Goal: Task Accomplishment & Management: Complete application form

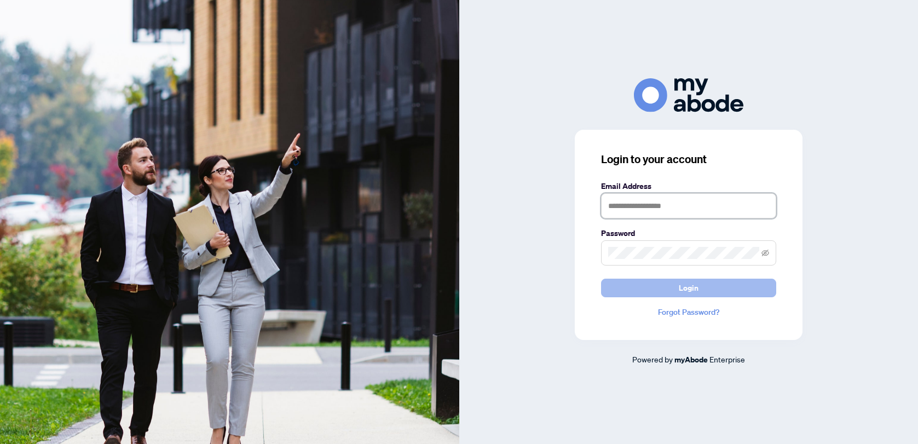
type input "**********"
click at [686, 282] on span "Login" at bounding box center [689, 288] width 20 height 18
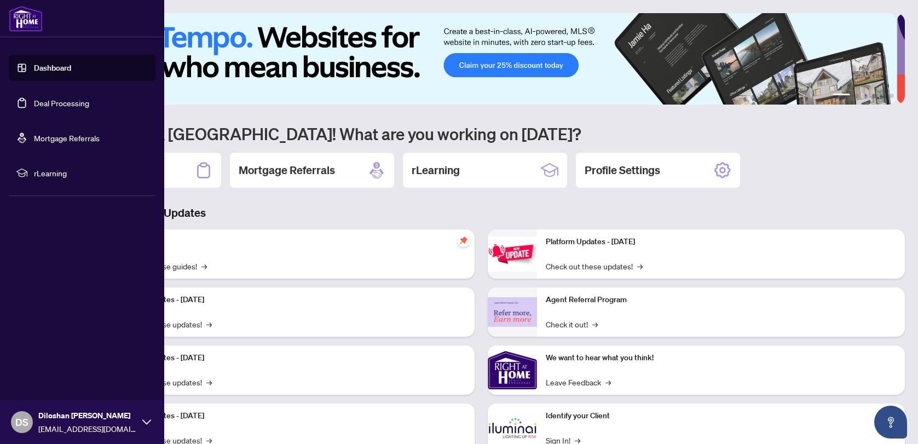
click at [82, 102] on link "Deal Processing" at bounding box center [61, 103] width 55 height 10
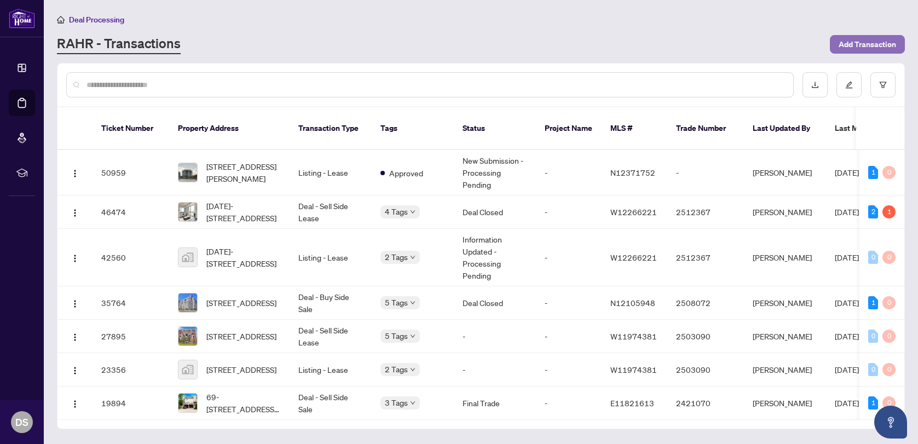
click at [854, 44] on span "Add Transaction" at bounding box center [867, 45] width 57 height 18
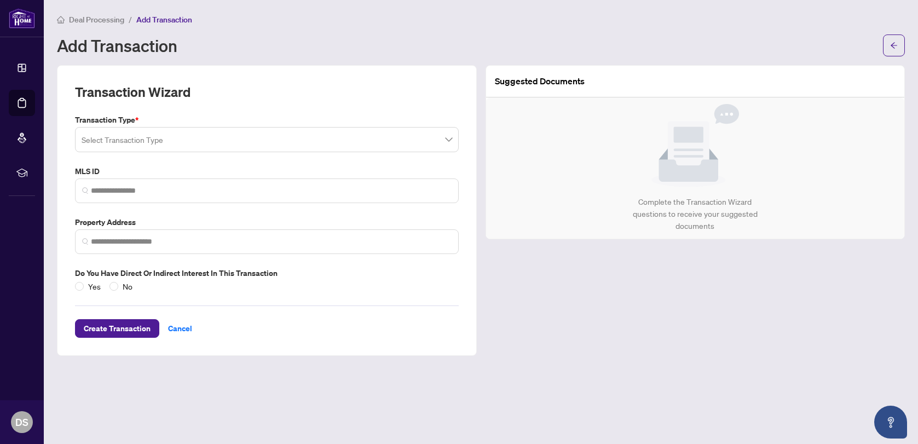
click at [230, 142] on input "search" at bounding box center [262, 141] width 361 height 24
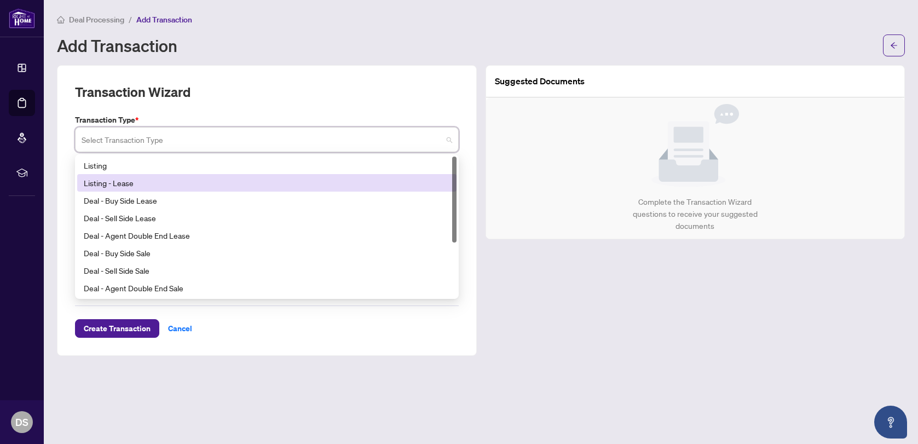
click at [189, 180] on div "Listing - Lease" at bounding box center [267, 183] width 366 height 12
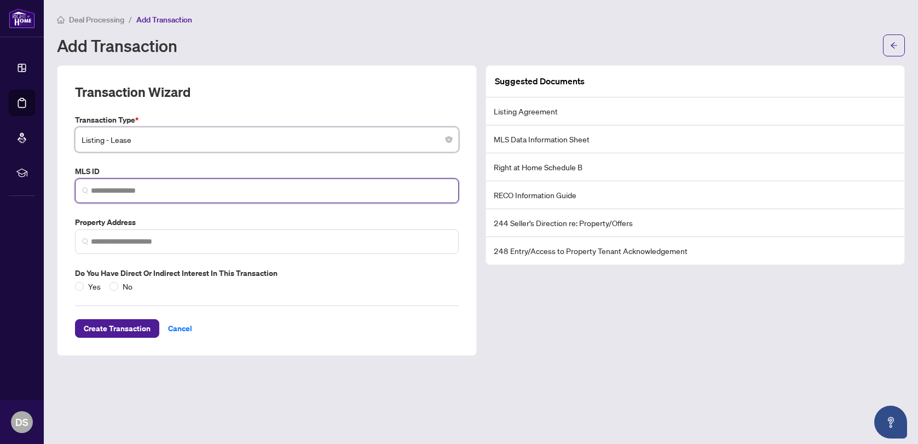
click at [185, 188] on input "search" at bounding box center [271, 190] width 361 height 11
paste input "*********"
type input "*********"
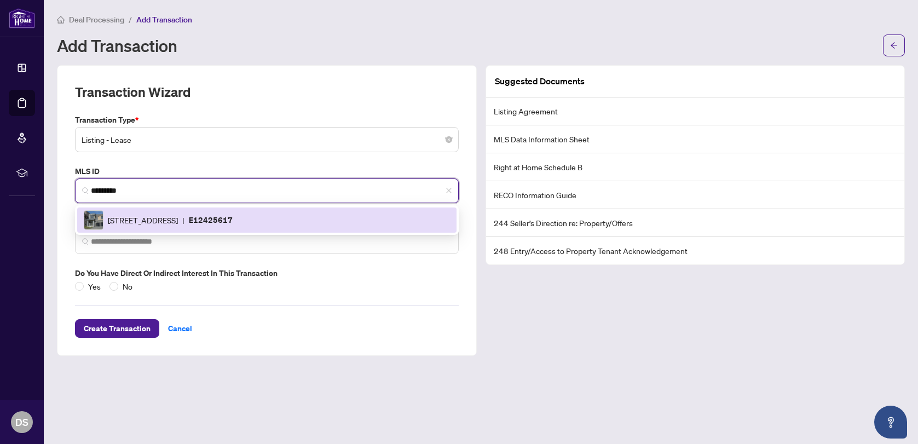
click at [178, 224] on span "[STREET_ADDRESS]" at bounding box center [143, 220] width 70 height 12
type input "**********"
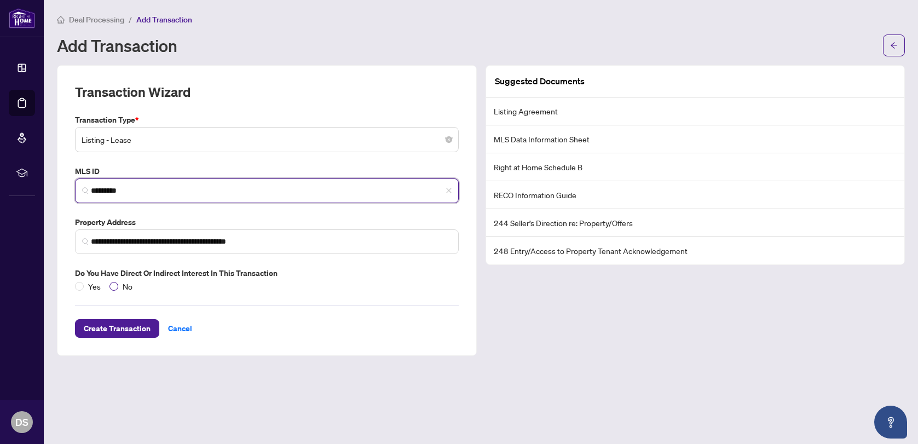
type input "*********"
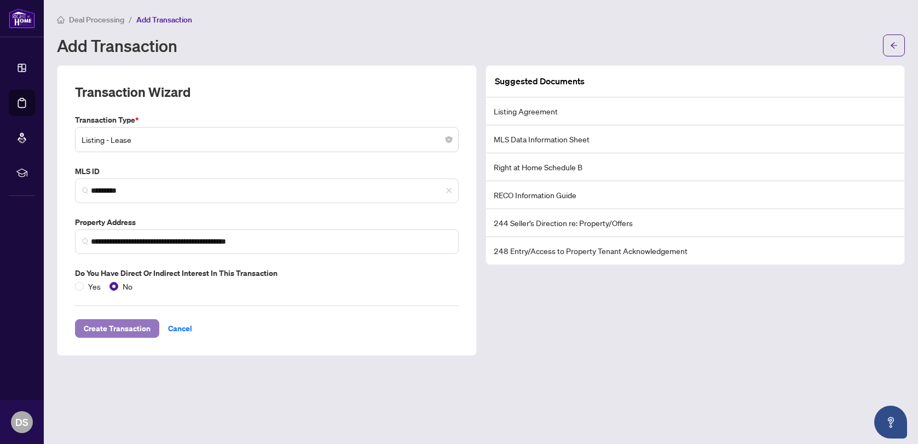
click at [128, 327] on span "Create Transaction" at bounding box center [117, 329] width 67 height 18
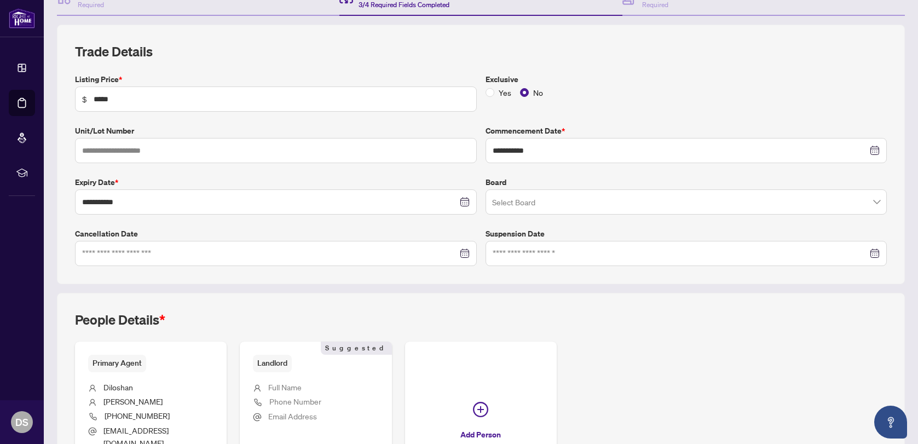
scroll to position [126, 0]
click at [544, 206] on input "search" at bounding box center [681, 203] width 379 height 24
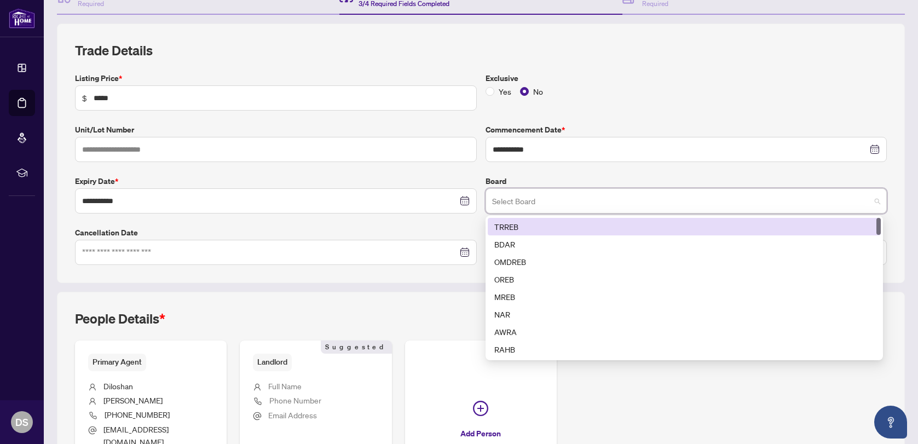
click at [552, 222] on div "TRREB" at bounding box center [684, 227] width 380 height 12
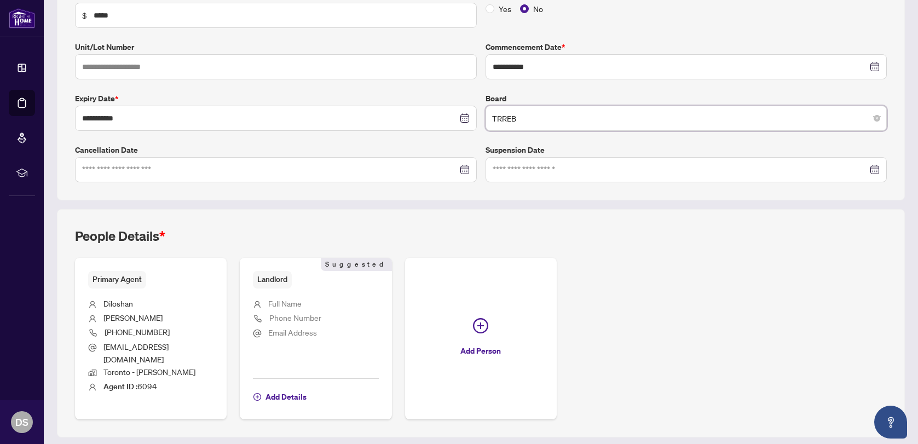
scroll to position [232, 0]
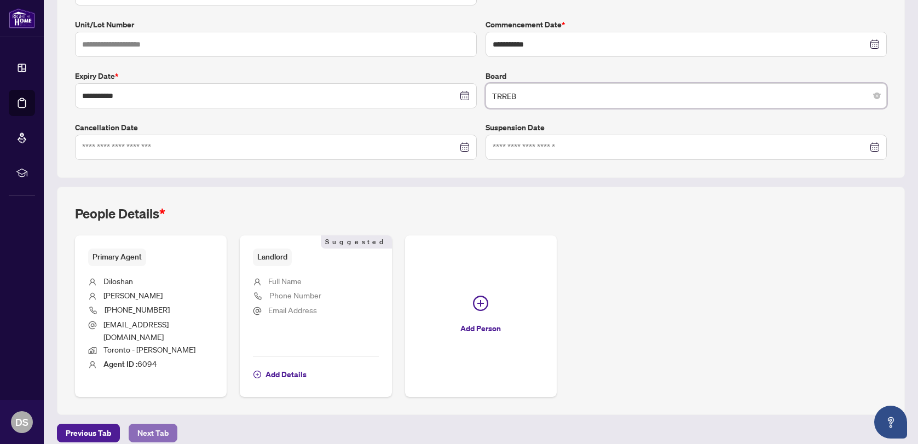
click at [163, 424] on span "Next Tab" at bounding box center [152, 433] width 31 height 18
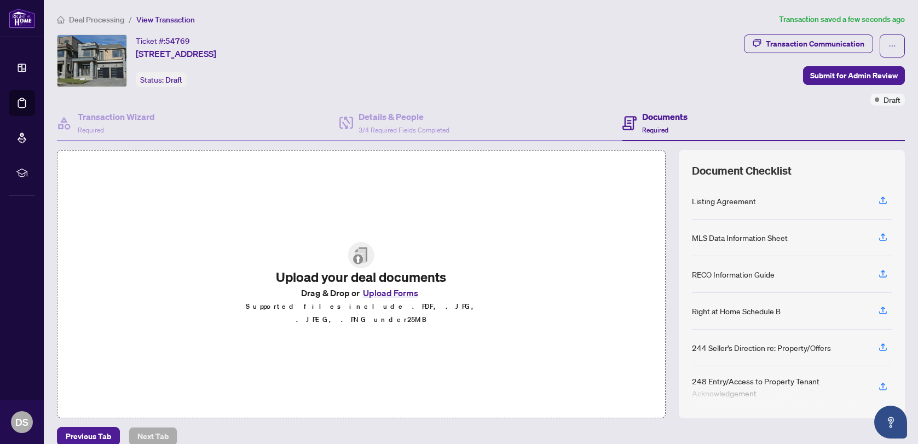
click at [394, 299] on button "Upload Forms" at bounding box center [391, 293] width 62 height 14
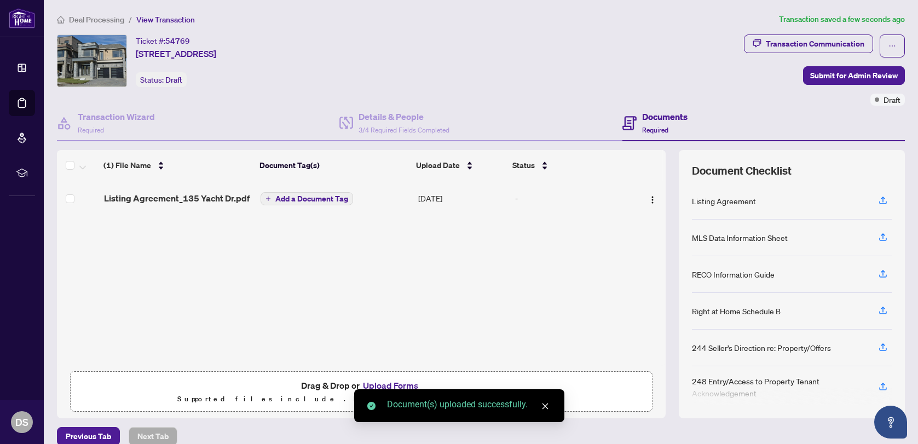
click at [275, 198] on span "Add a Document Tag" at bounding box center [311, 199] width 73 height 8
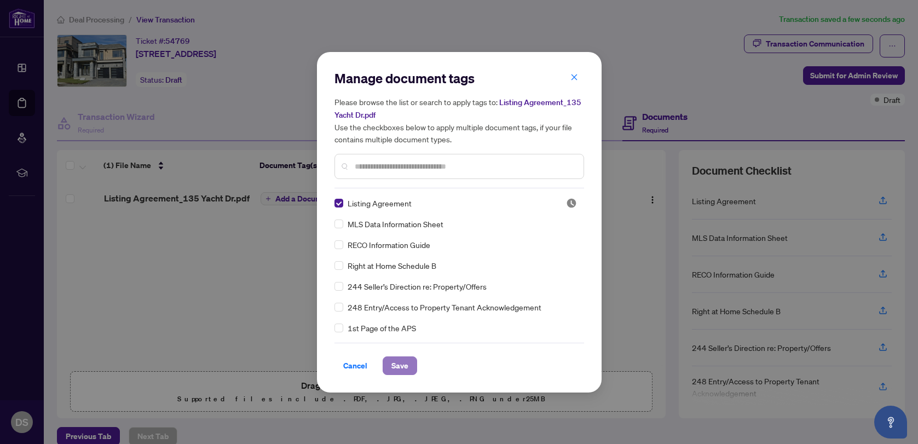
click at [406, 361] on span "Save" at bounding box center [399, 366] width 17 height 18
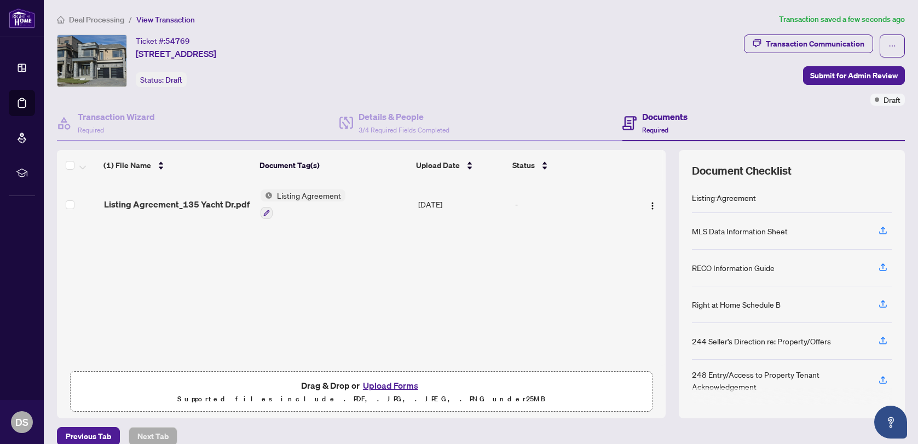
click at [383, 384] on button "Upload Forms" at bounding box center [391, 385] width 62 height 14
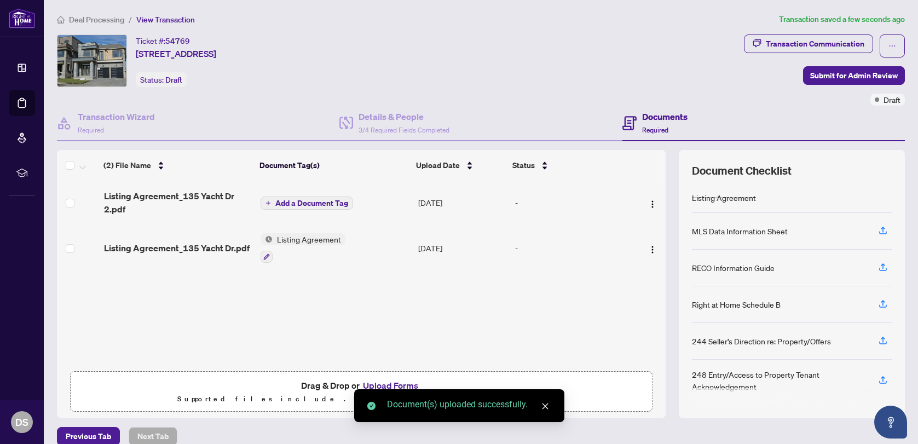
click at [307, 237] on span "Listing Agreement" at bounding box center [309, 239] width 73 height 12
click at [364, 256] on td "Listing Agreement" at bounding box center [335, 247] width 158 height 47
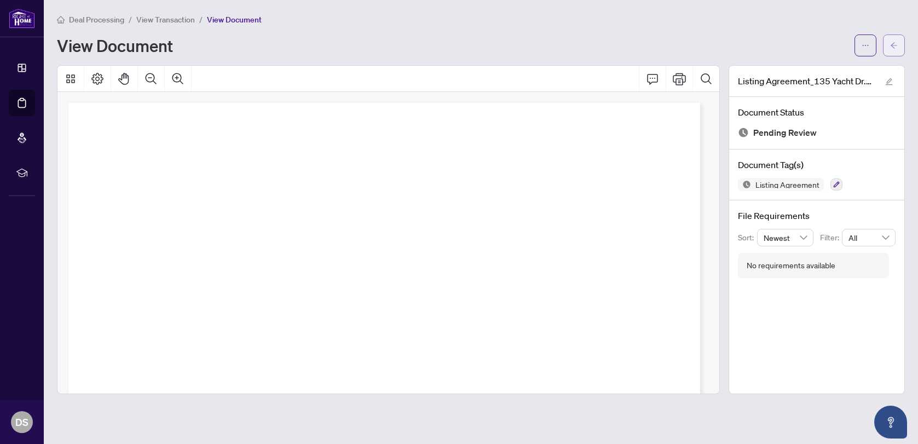
click at [891, 45] on icon "arrow-left" at bounding box center [894, 45] width 7 height 6
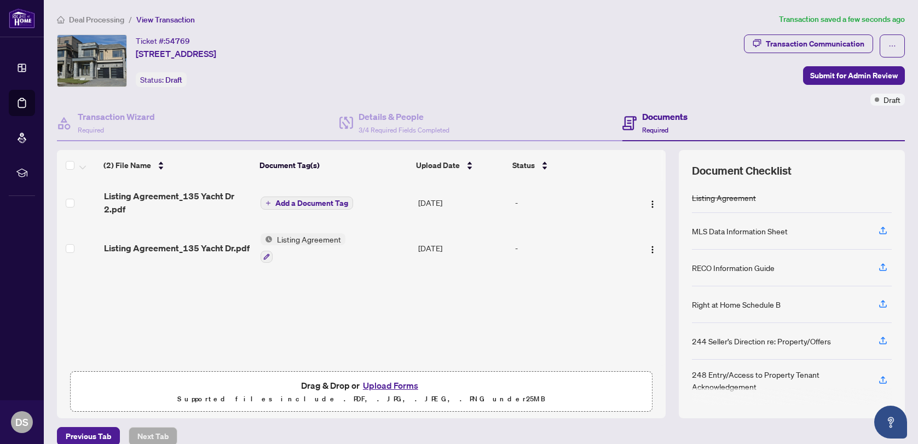
click at [269, 203] on button "Add a Document Tag" at bounding box center [307, 203] width 93 height 13
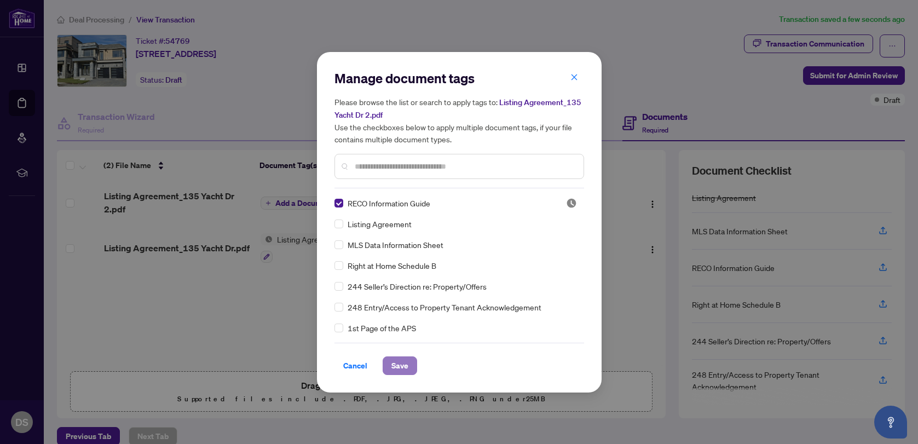
click at [404, 366] on span "Save" at bounding box center [399, 366] width 17 height 18
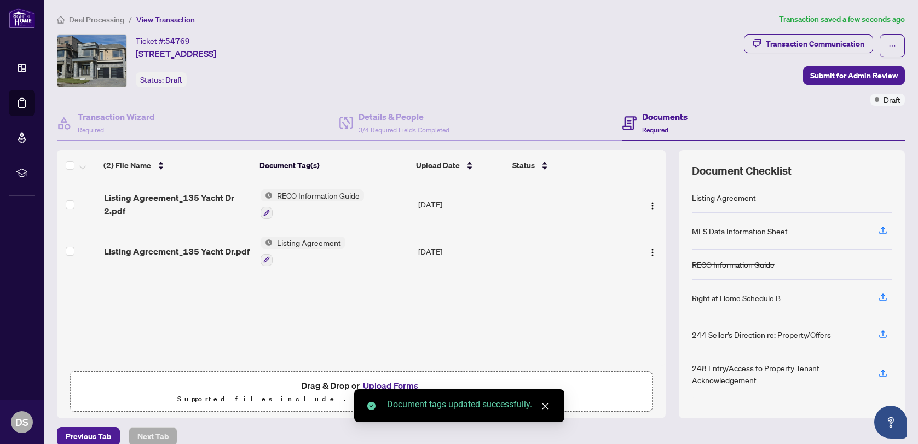
click at [382, 384] on button "Upload Forms" at bounding box center [391, 385] width 62 height 14
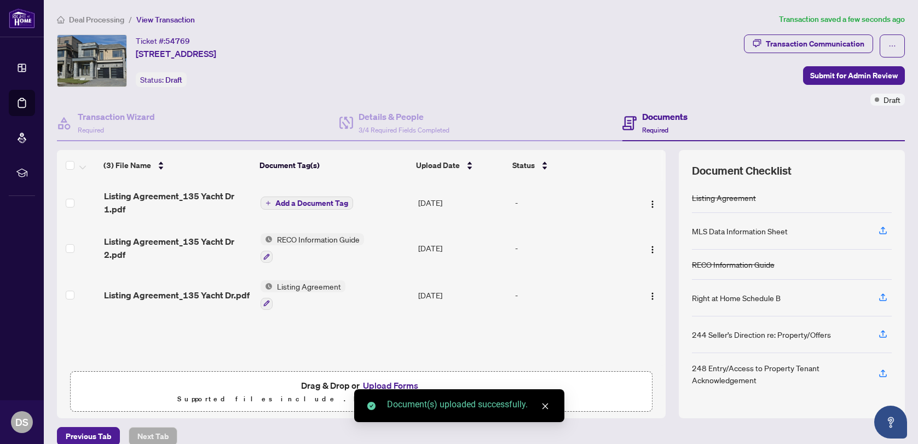
click at [321, 206] on span "Add a Document Tag" at bounding box center [311, 203] width 73 height 8
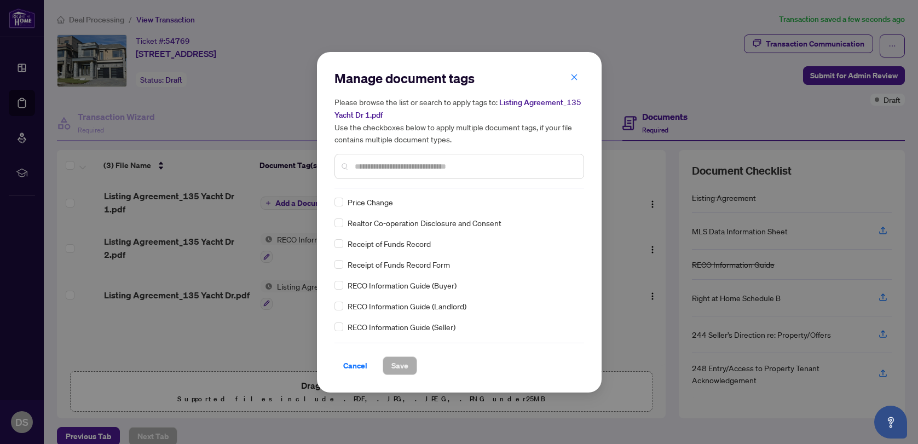
scroll to position [1957, 0]
click at [416, 166] on input "text" at bounding box center [465, 166] width 220 height 12
type input "*"
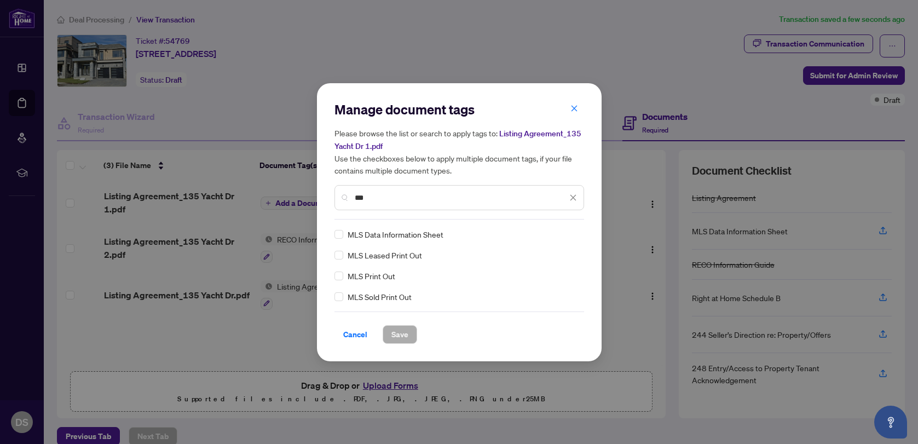
scroll to position [0, 0]
type input "***"
click at [408, 333] on button "Save" at bounding box center [400, 334] width 34 height 19
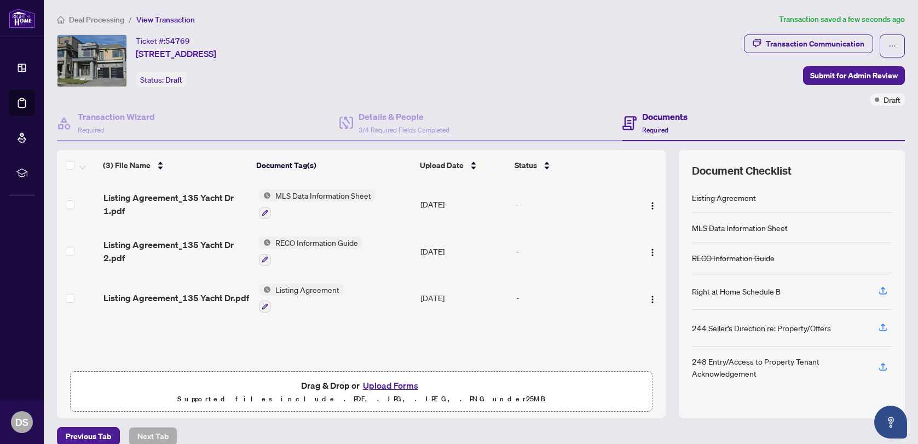
scroll to position [14, 0]
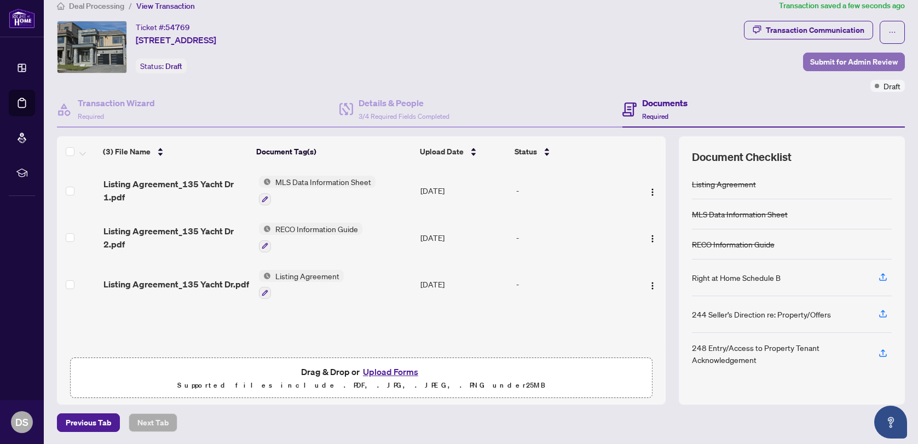
click at [851, 62] on span "Submit for Admin Review" at bounding box center [854, 62] width 88 height 18
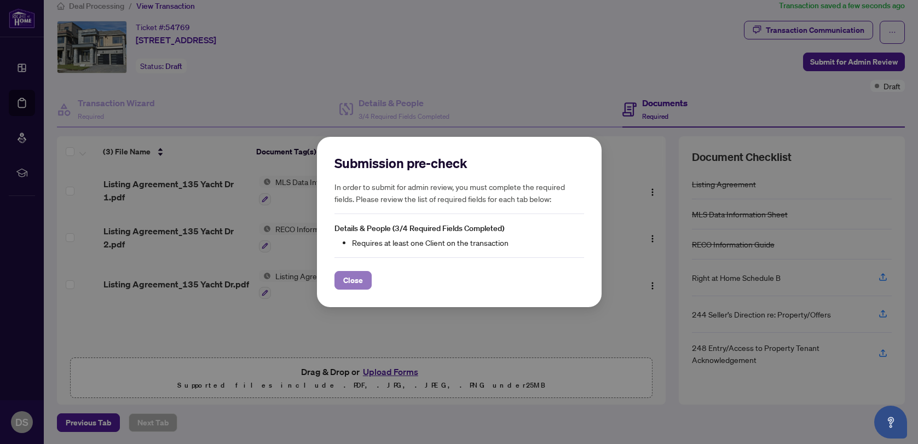
click at [351, 282] on span "Close" at bounding box center [353, 281] width 20 height 18
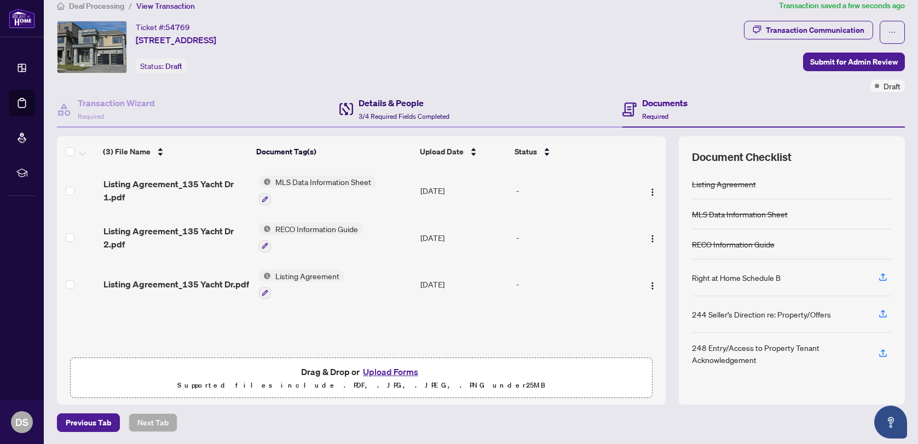
click at [387, 105] on h4 "Details & People" at bounding box center [404, 102] width 91 height 13
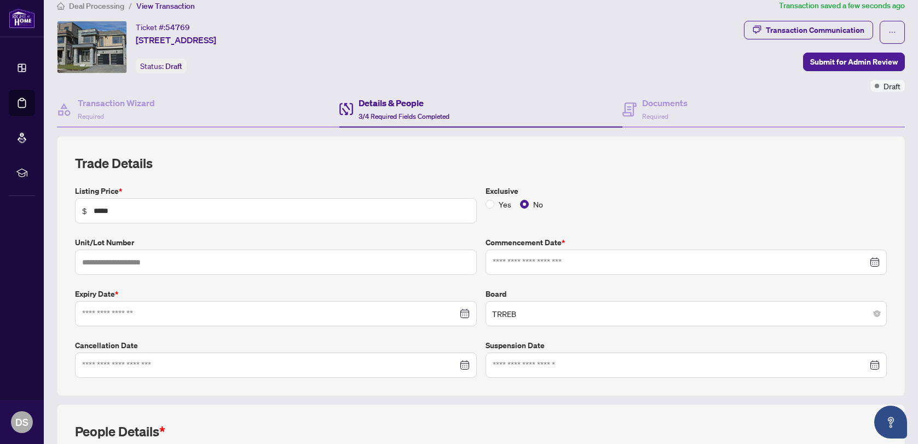
type input "**********"
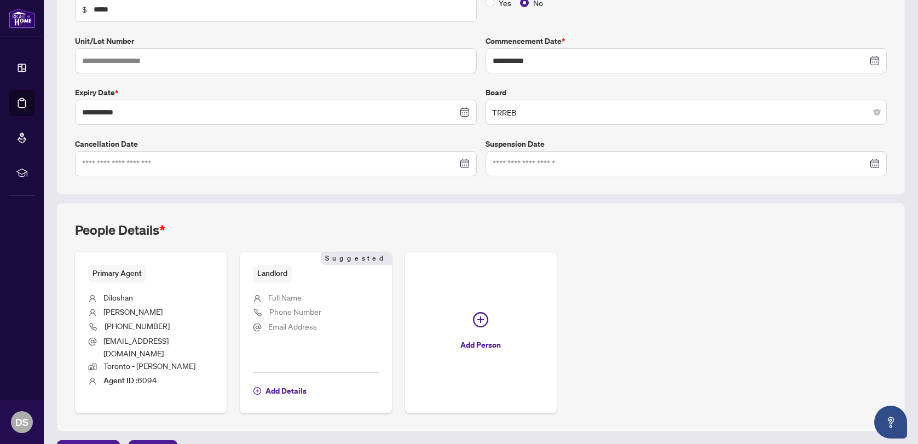
scroll to position [232, 0]
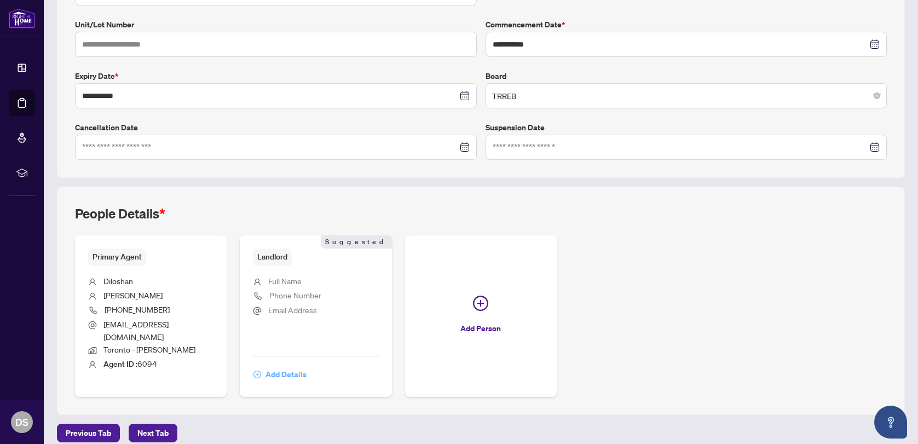
click at [287, 366] on span "Add Details" at bounding box center [286, 375] width 41 height 18
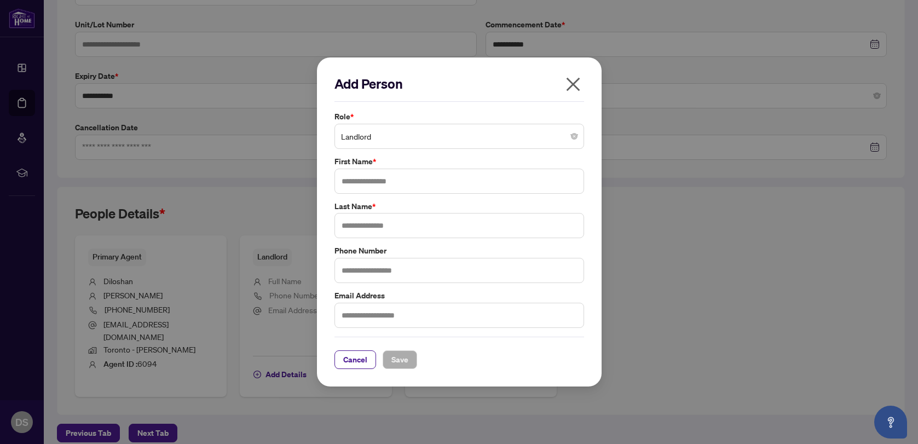
click at [419, 143] on span "Landlord" at bounding box center [459, 136] width 237 height 21
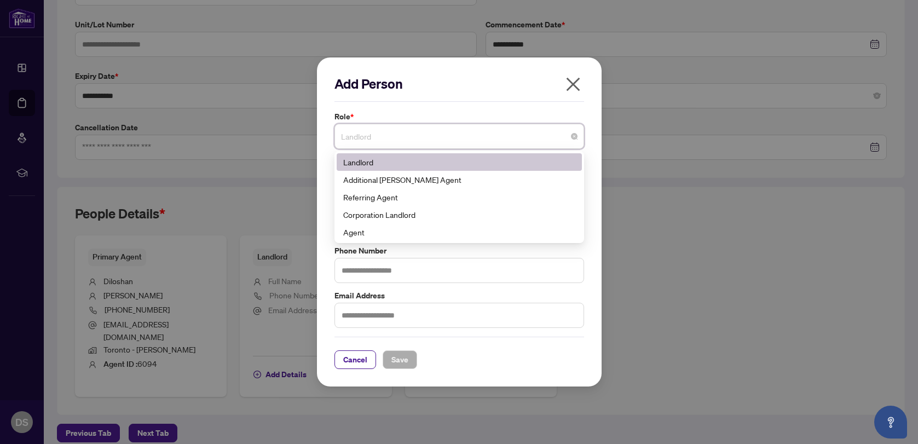
click at [419, 143] on span "Landlord" at bounding box center [459, 136] width 237 height 21
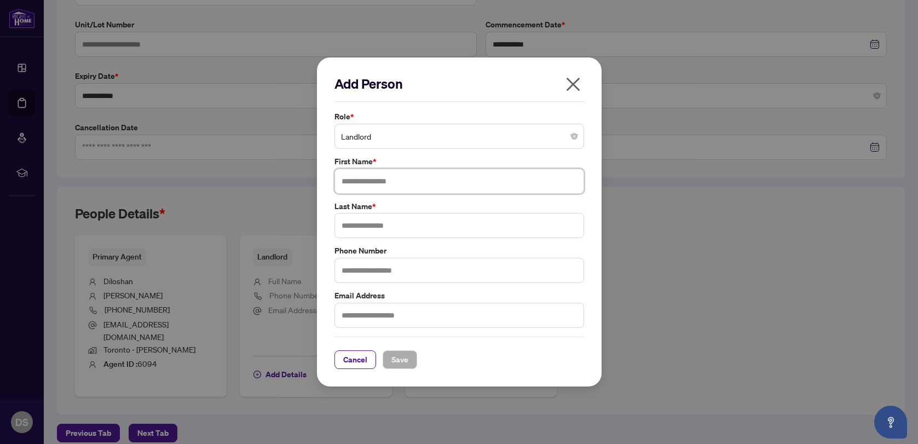
click at [394, 181] on input "text" at bounding box center [460, 181] width 250 height 25
type input "*****"
paste input "*********"
type input "*"
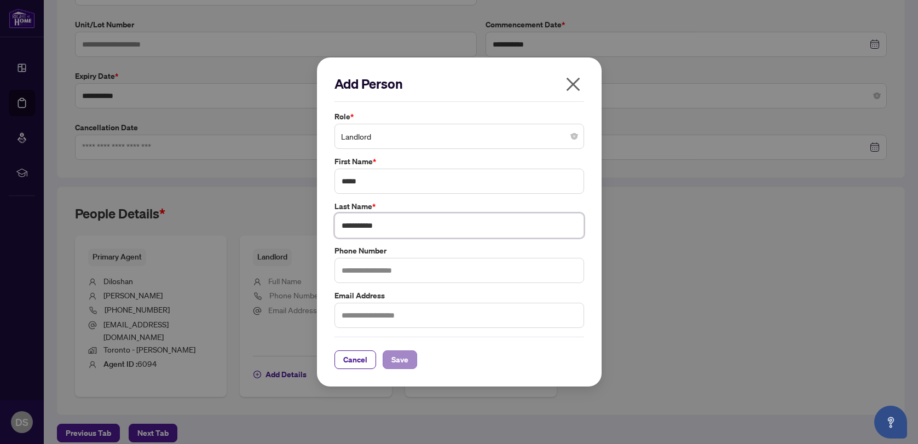
type input "**********"
click at [407, 355] on span "Save" at bounding box center [399, 360] width 17 height 18
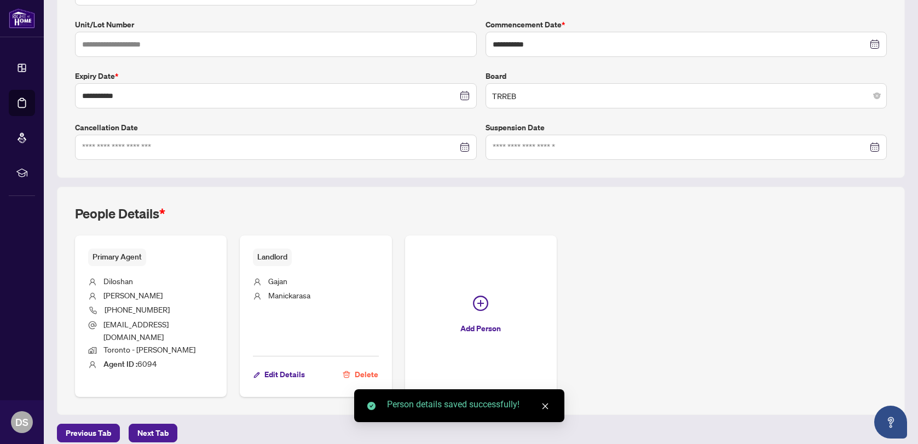
scroll to position [0, 0]
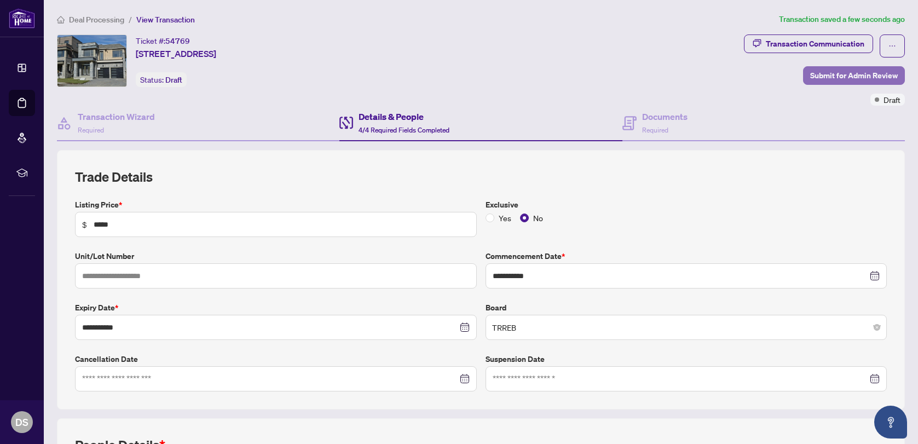
click at [850, 77] on span "Submit for Admin Review" at bounding box center [854, 76] width 88 height 18
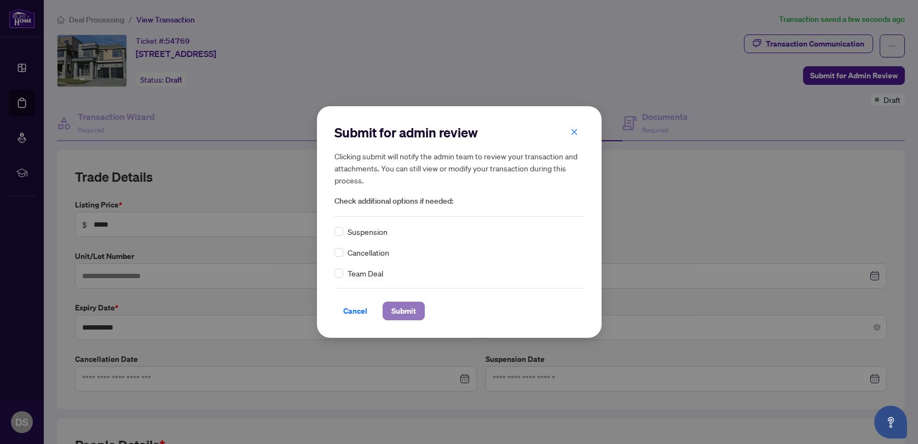
click at [407, 314] on span "Submit" at bounding box center [403, 311] width 25 height 18
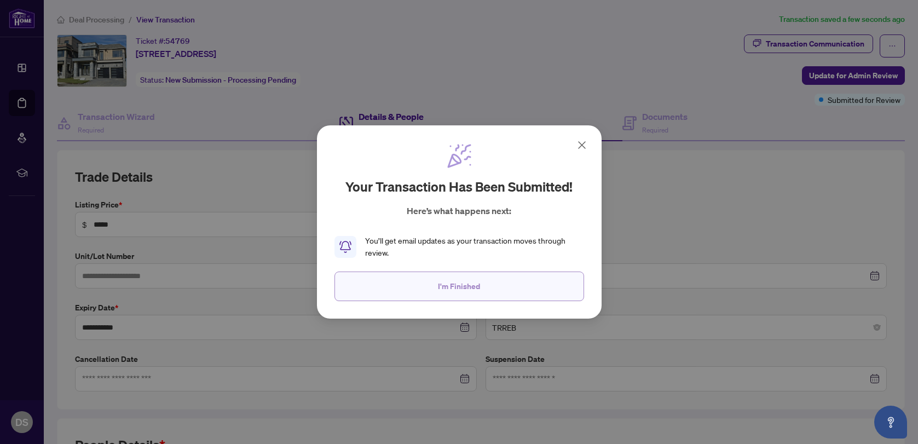
click at [449, 289] on span "I'm Finished" at bounding box center [459, 287] width 42 height 18
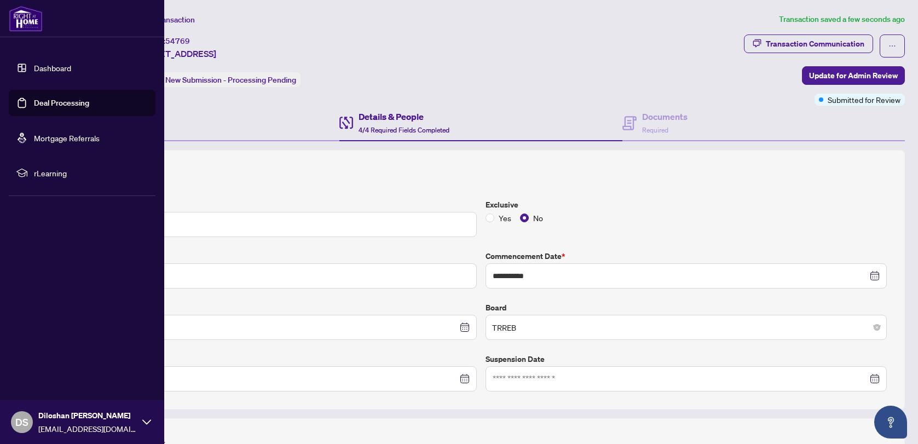
click at [59, 102] on link "Deal Processing" at bounding box center [61, 103] width 55 height 10
